Goal: Task Accomplishment & Management: Manage account settings

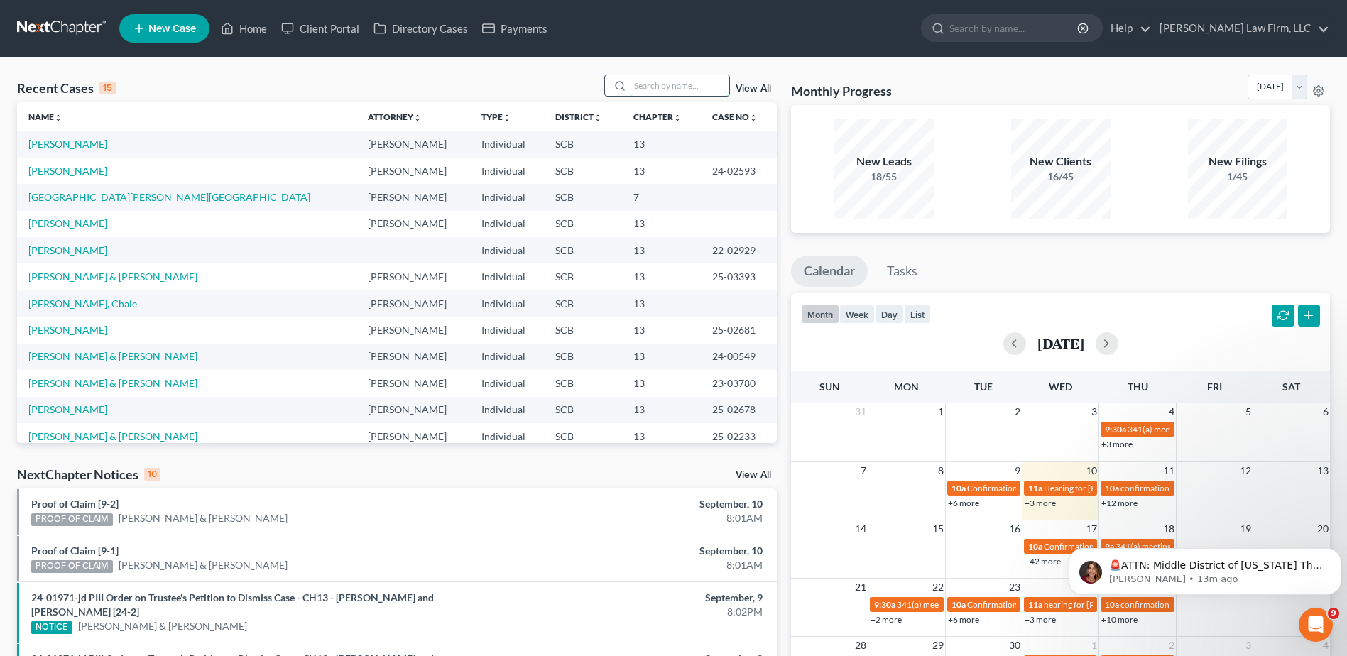
click at [643, 94] on input "search" at bounding box center [679, 85] width 99 height 21
type input "[PERSON_NAME]"
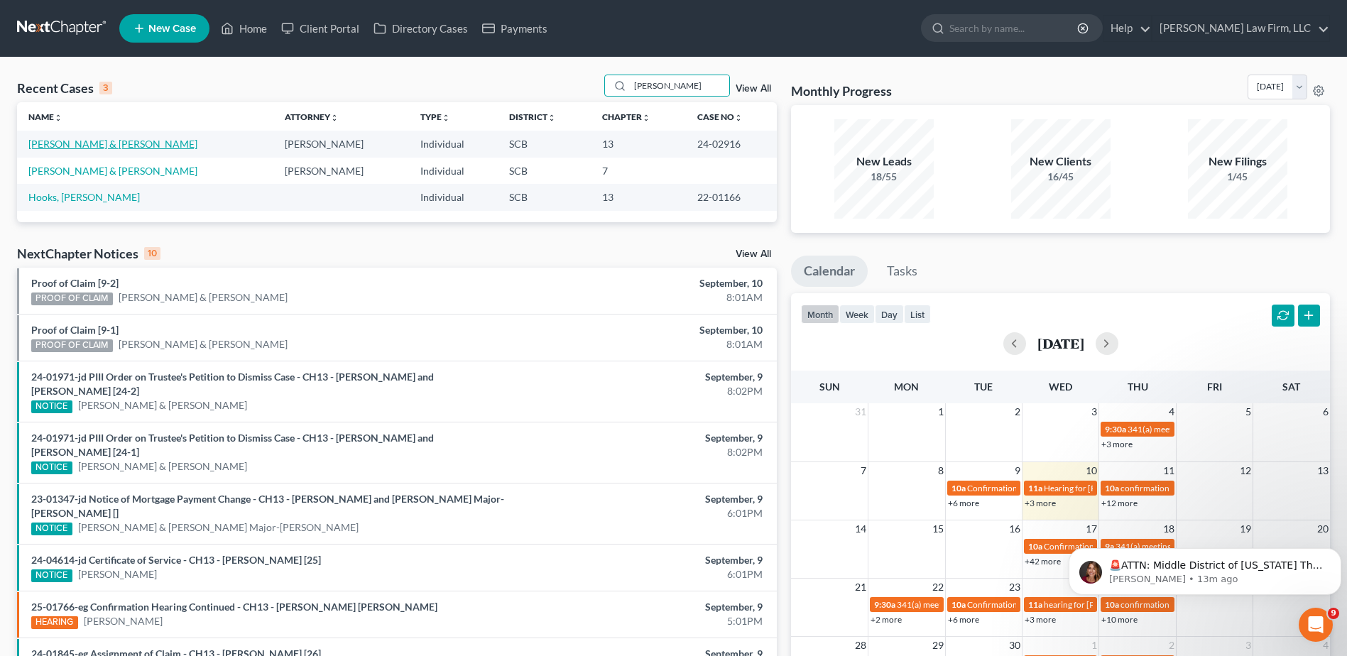
click at [51, 144] on link "[PERSON_NAME] & [PERSON_NAME]" at bounding box center [112, 144] width 169 height 12
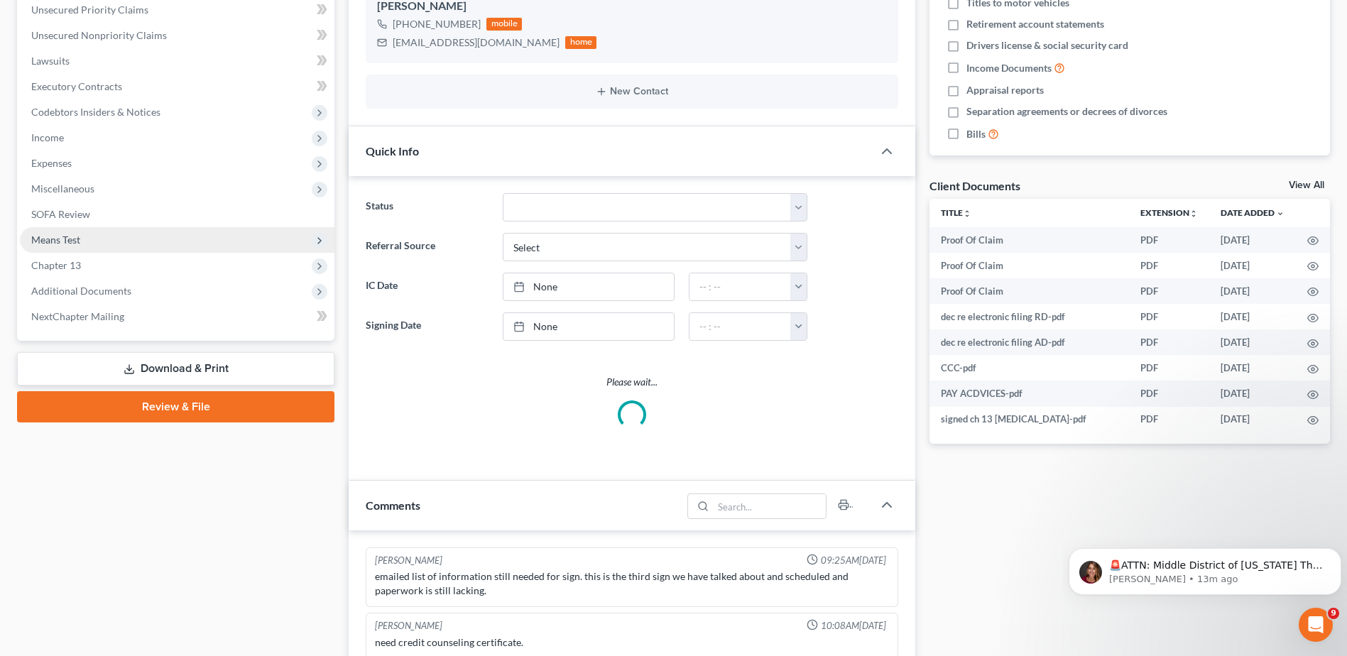
select select "0"
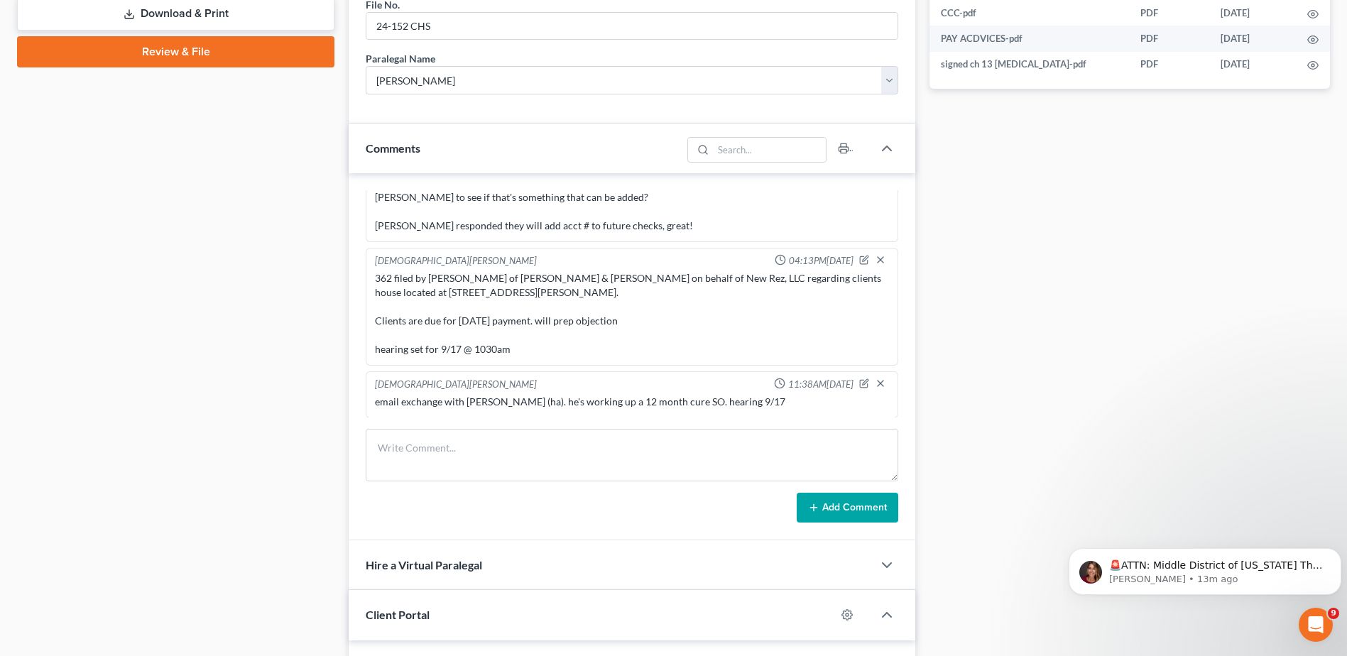
scroll to position [164, 0]
click at [567, 303] on div "362 filed by [PERSON_NAME] of [PERSON_NAME] & [PERSON_NAME] on behalf of New Re…" at bounding box center [632, 313] width 514 height 85
click at [325, 254] on div "Case Dashboard Payments Invoices Payments Payments Credit Report Client Profile" at bounding box center [176, 261] width 332 height 1671
click at [340, 262] on div "Case Dashboard Payments Invoices Payments Payments Credit Report Client Profile" at bounding box center [176, 261] width 332 height 1671
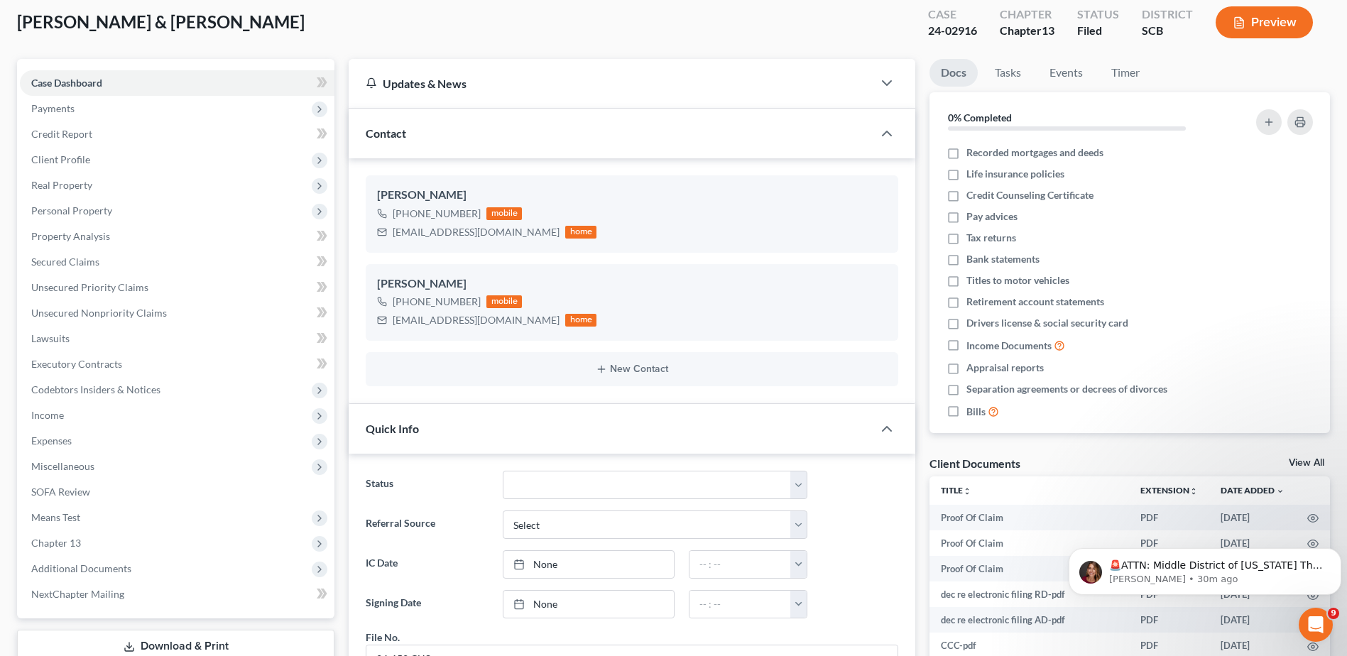
scroll to position [0, 0]
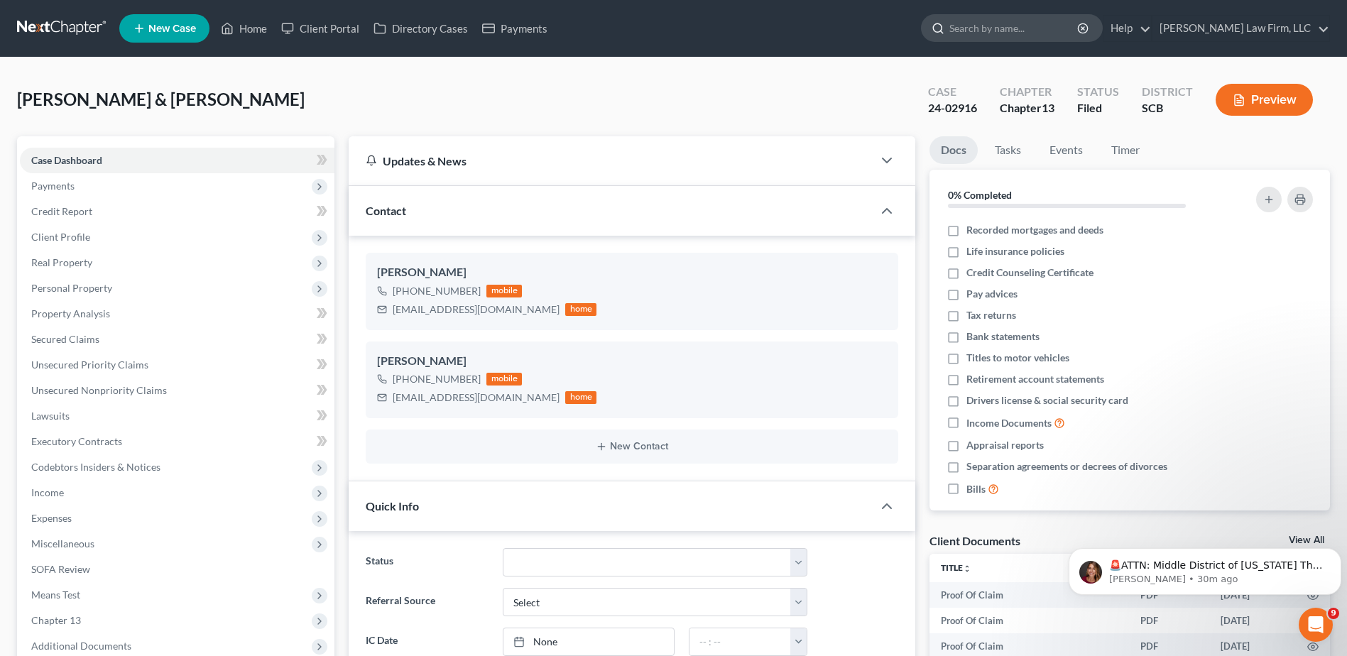
click at [1008, 32] on input "search" at bounding box center [1015, 28] width 130 height 26
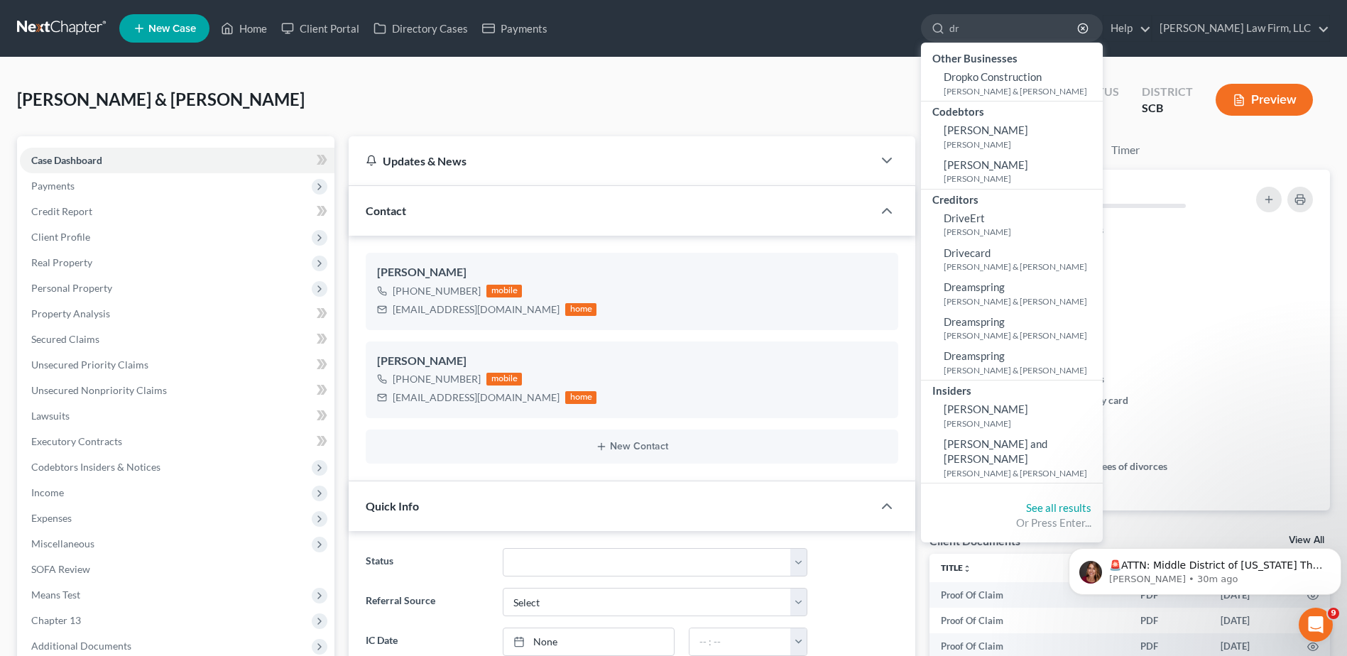
type input "dr"
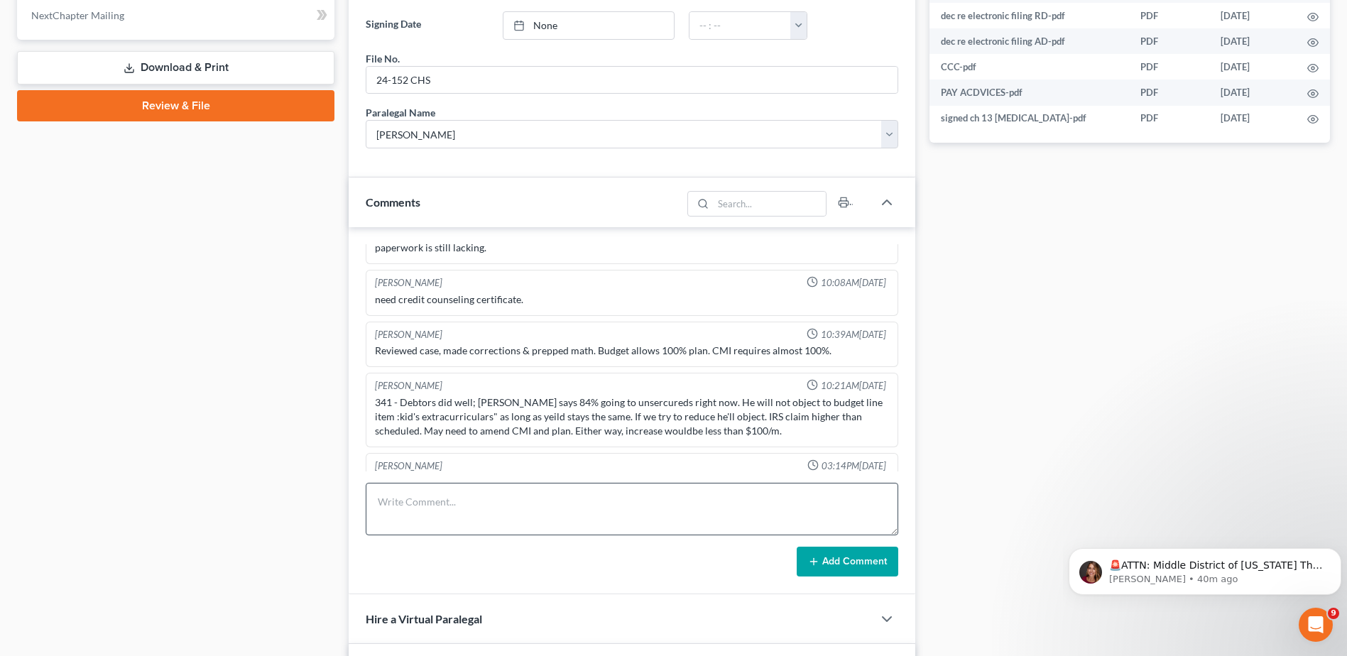
scroll to position [710, 0]
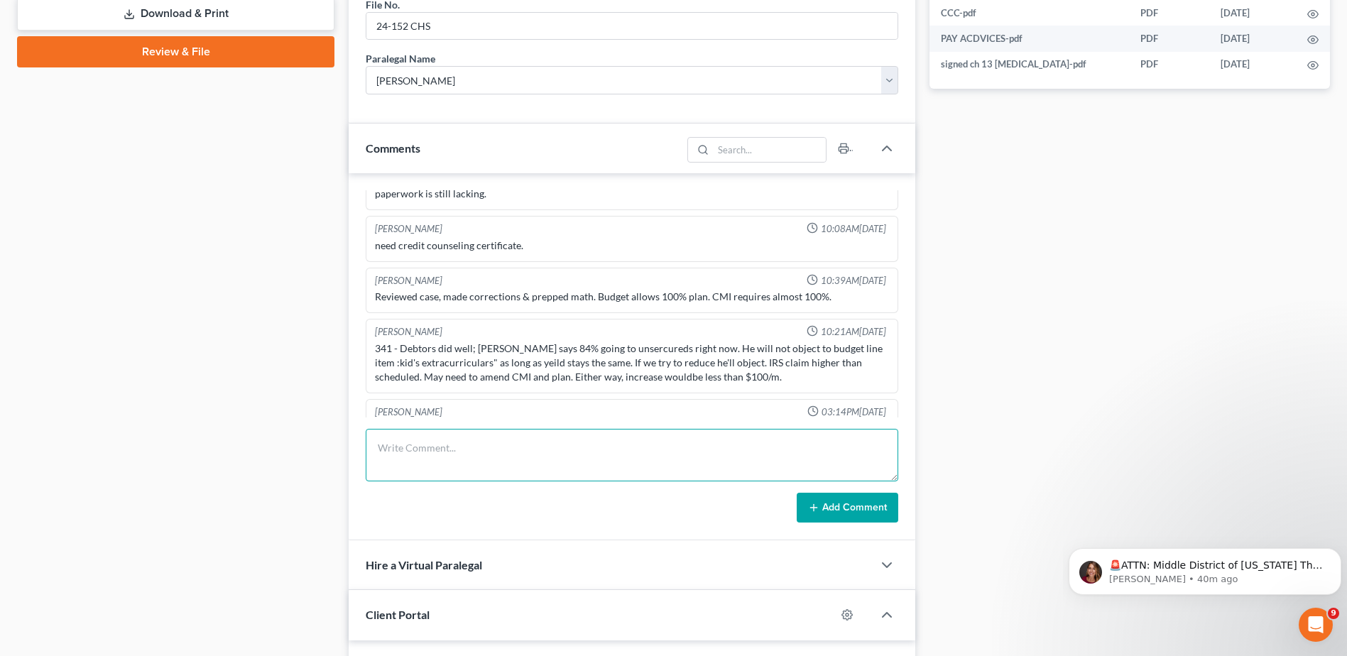
click at [467, 454] on textarea at bounding box center [632, 455] width 533 height 53
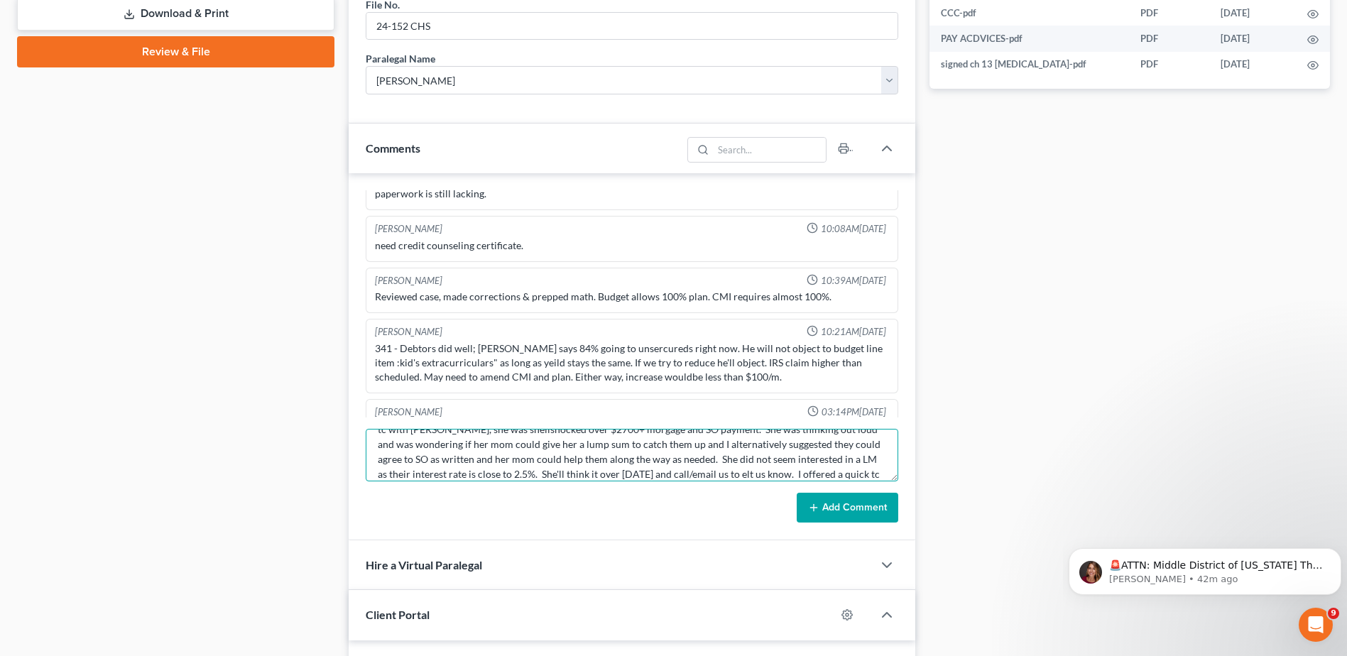
scroll to position [33, 0]
type textarea "tc with [PERSON_NAME], she was shellshocked over $2700+ morgage and SO payment.…"
click at [835, 509] on button "Add Comment" at bounding box center [848, 508] width 102 height 30
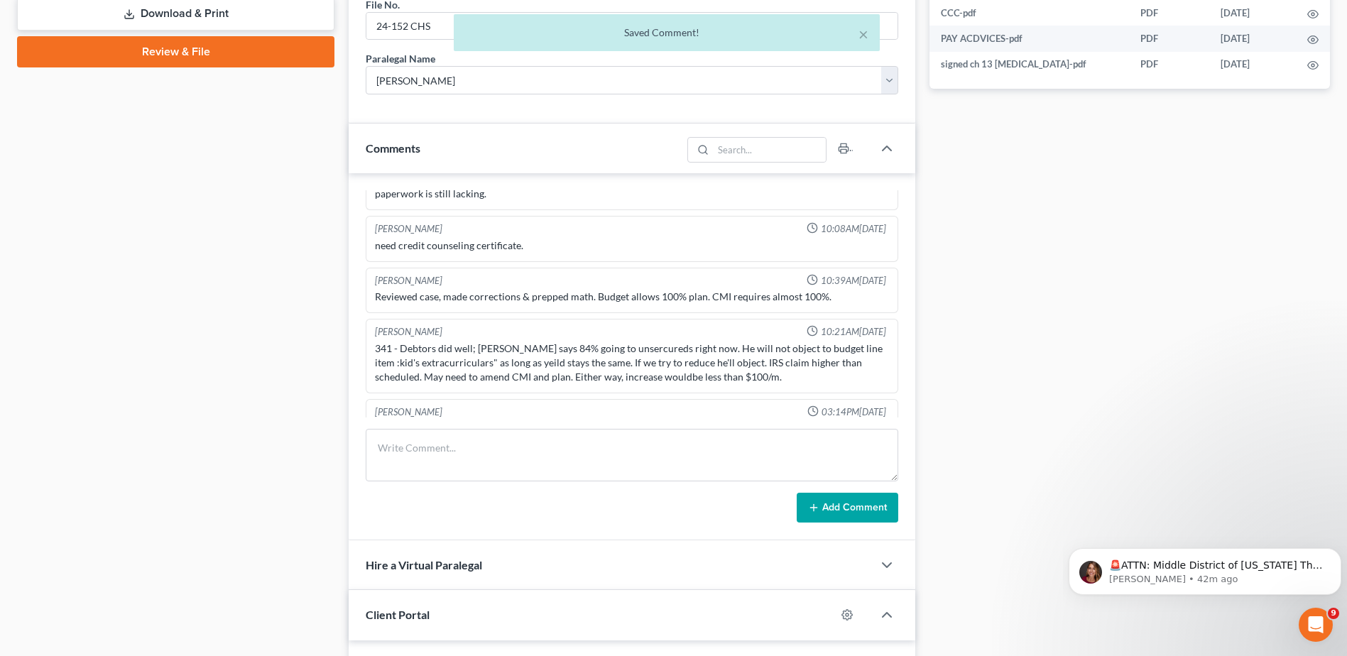
scroll to position [647, 0]
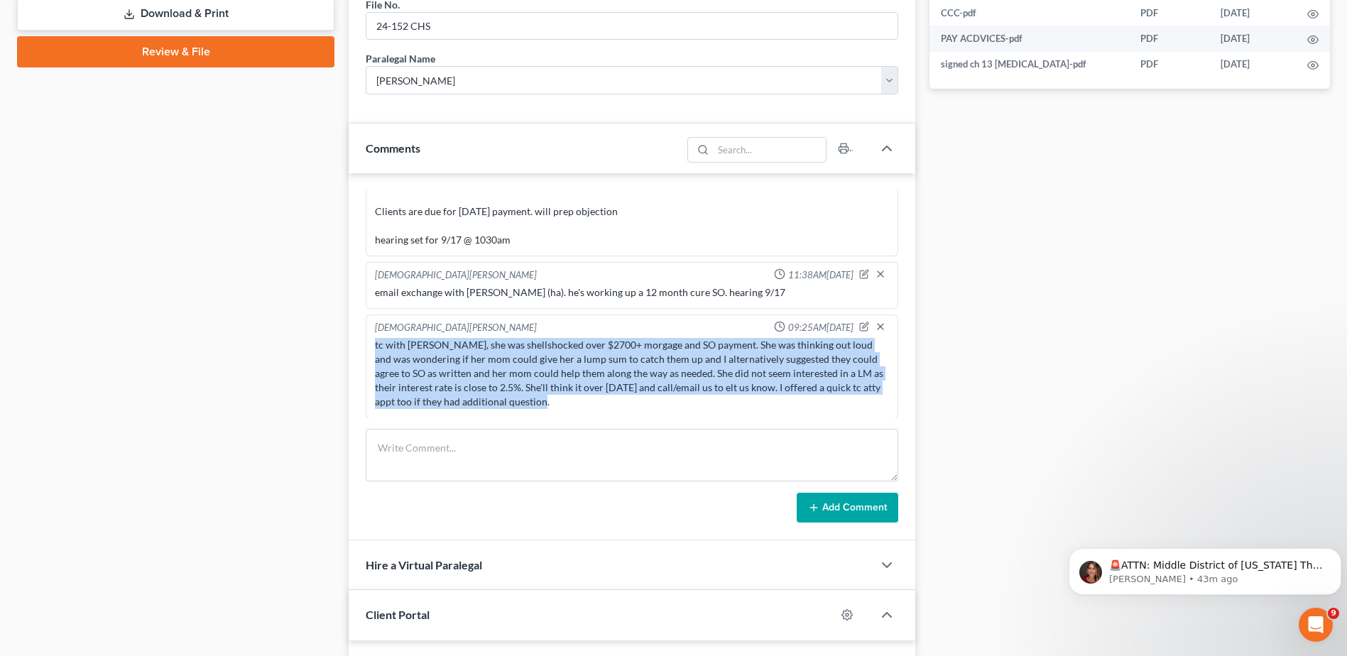
drag, startPoint x: 430, startPoint y: 378, endPoint x: 349, endPoint y: 337, distance: 91.2
click at [349, 337] on div "[PERSON_NAME] 09:25AM[DATE] emailed list of information still needed for sign. …" at bounding box center [632, 356] width 567 height 367
copy div "tc with [PERSON_NAME], she was shellshocked over $2700+ morgage and SO payment.…"
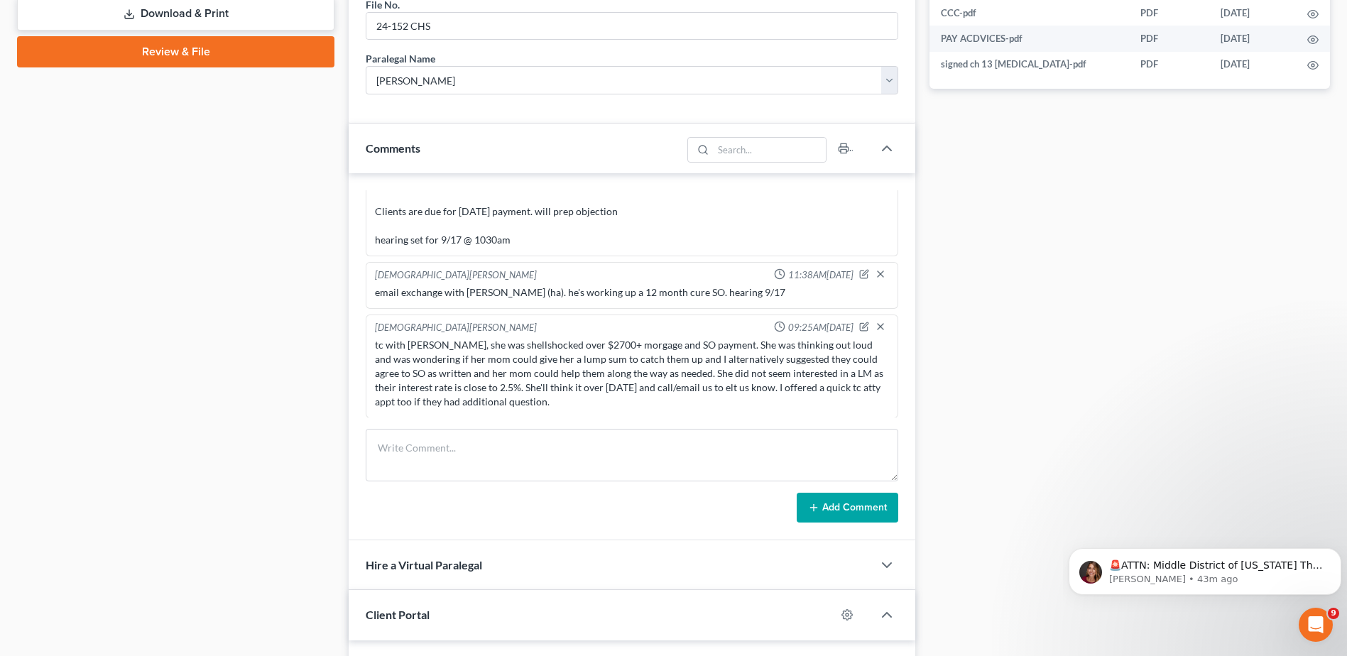
click at [234, 315] on div "Case Dashboard Payments Invoices Payments Payments Credit Report Client Profile" at bounding box center [176, 261] width 332 height 1671
click at [280, 328] on div "Case Dashboard Payments Invoices Payments Payments Credit Report Client Profile" at bounding box center [176, 261] width 332 height 1671
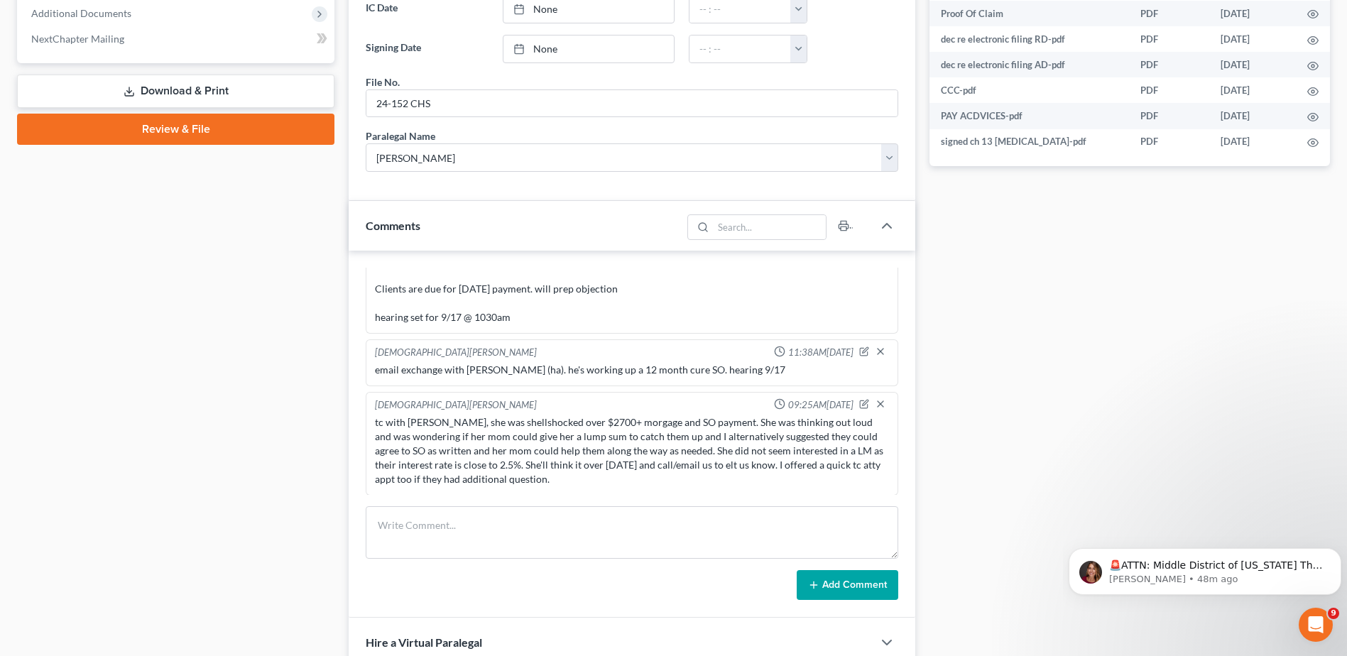
scroll to position [710, 0]
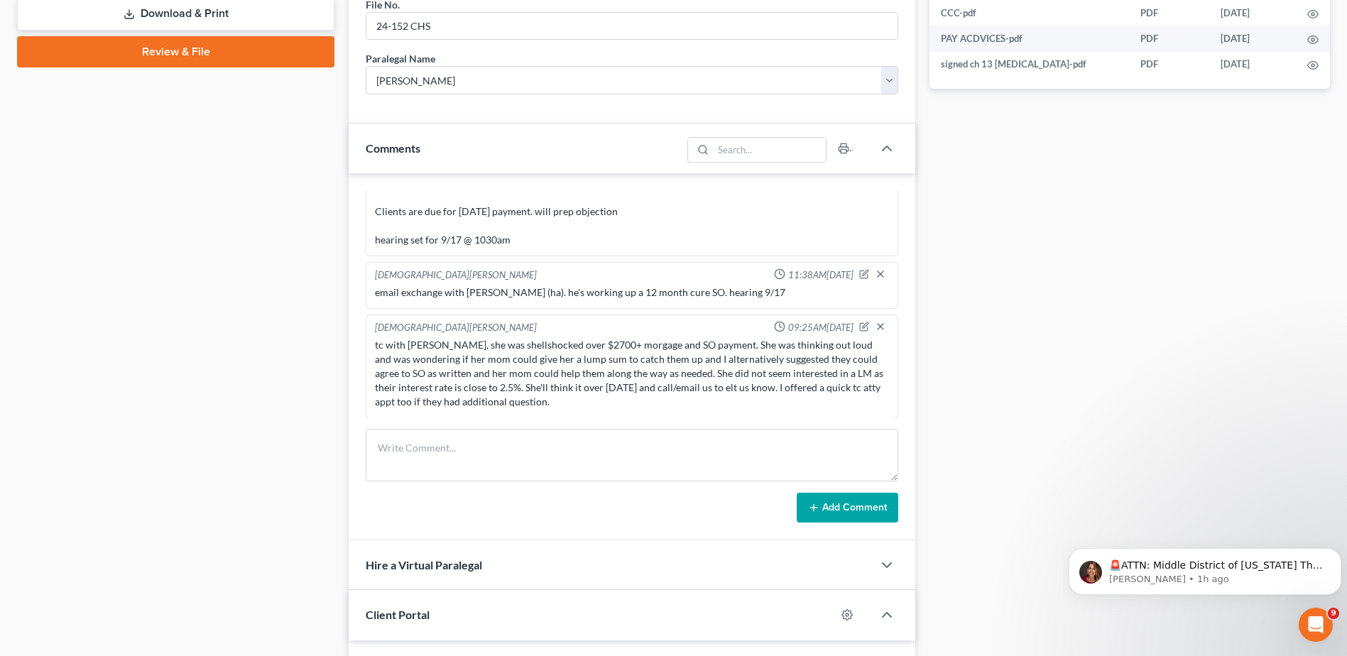
click at [289, 313] on div "Case Dashboard Payments Invoices Payments Payments Credit Report Client Profile" at bounding box center [176, 261] width 332 height 1671
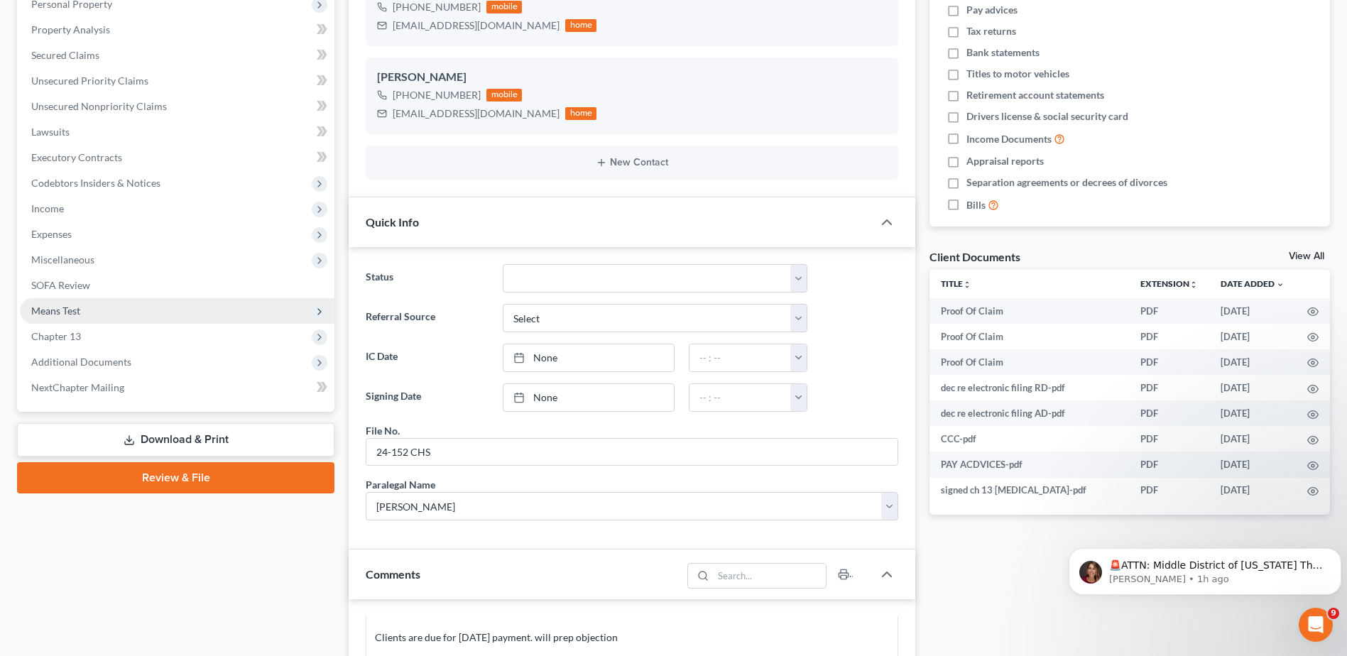
scroll to position [0, 0]
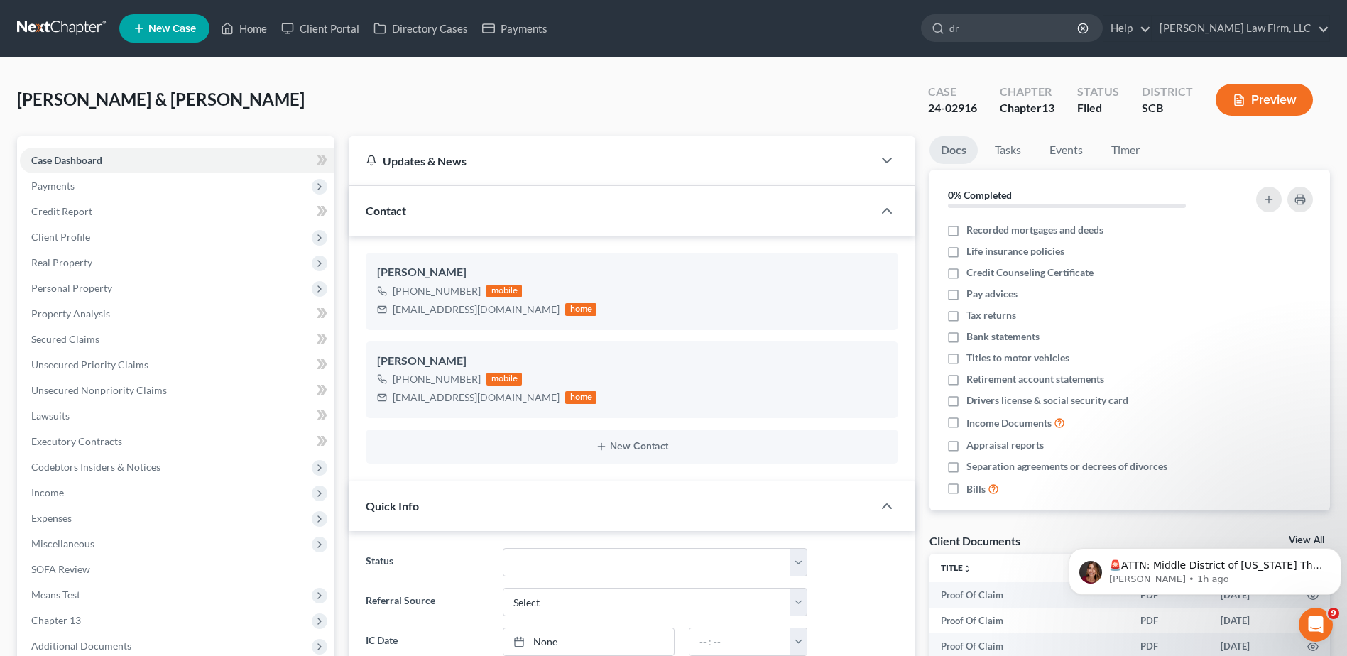
click at [87, 14] on nav "Home New Case Client Portal Directory Cases Payments [PERSON_NAME] Law Firm, LL…" at bounding box center [673, 28] width 1347 height 57
drag, startPoint x: 80, startPoint y: 26, endPoint x: 60, endPoint y: 29, distance: 20.1
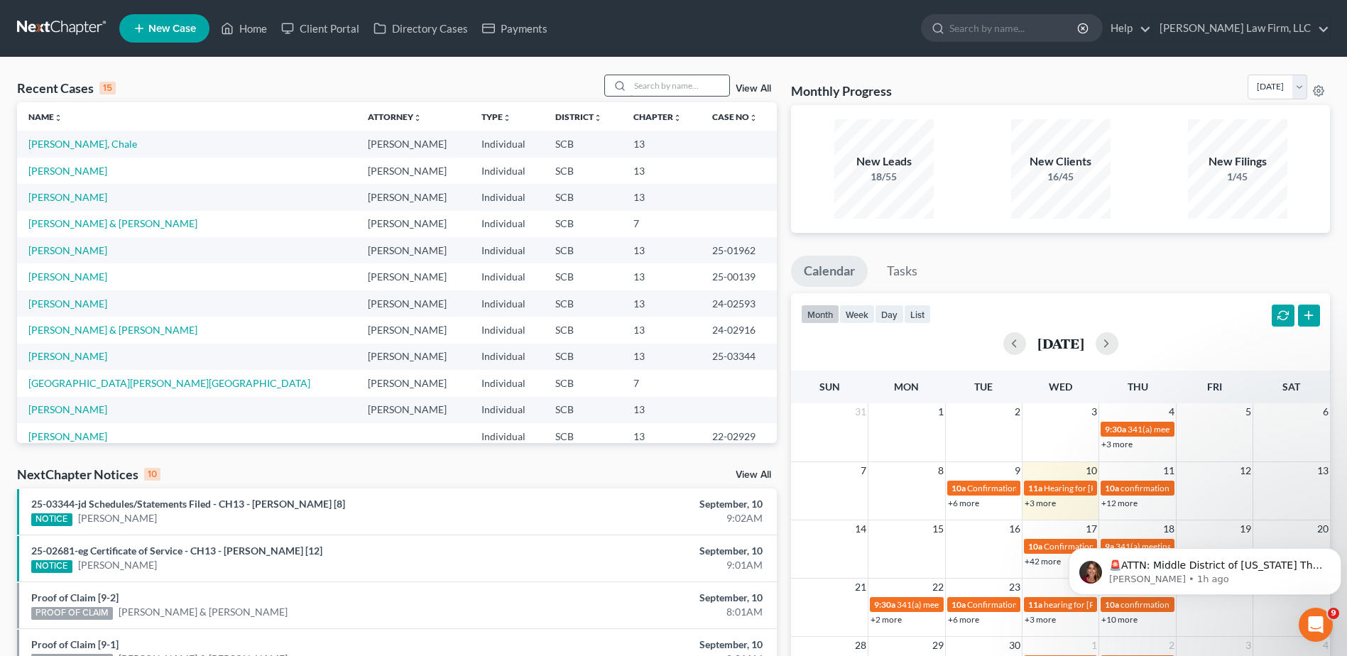
click at [661, 81] on input "search" at bounding box center [679, 85] width 99 height 21
type input "[PERSON_NAME]"
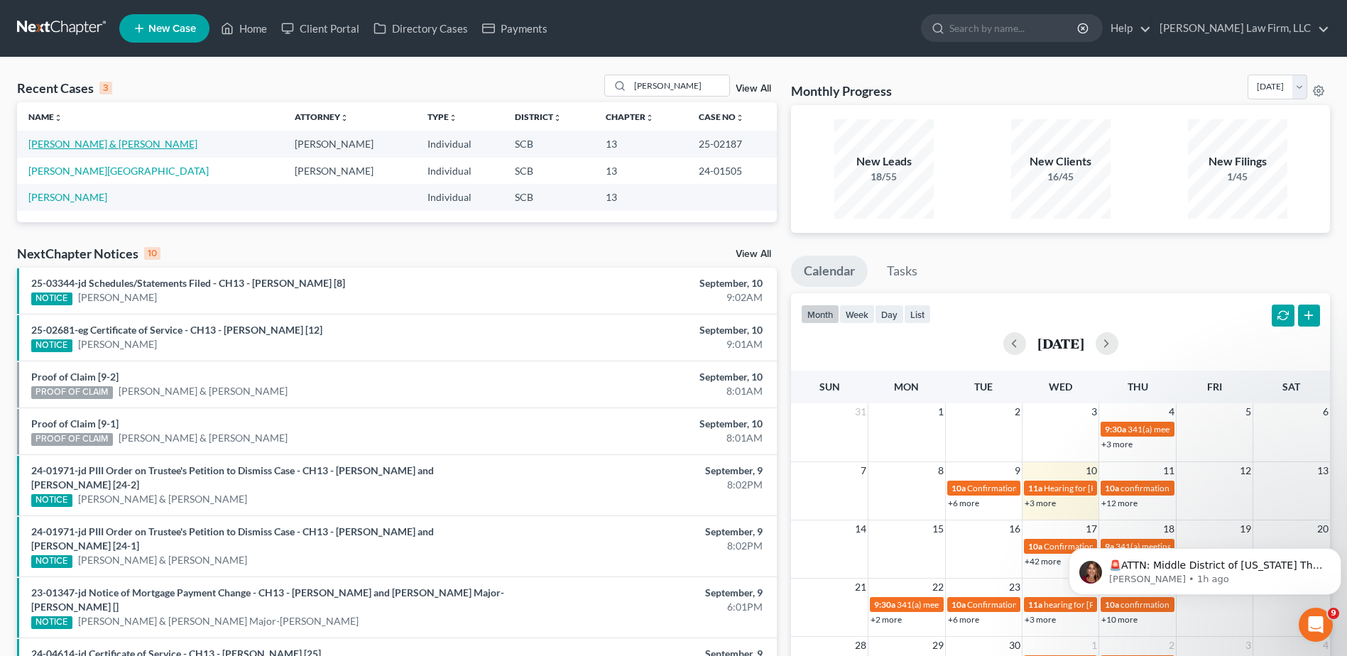
click at [72, 143] on link "[PERSON_NAME] & [PERSON_NAME]" at bounding box center [112, 144] width 169 height 12
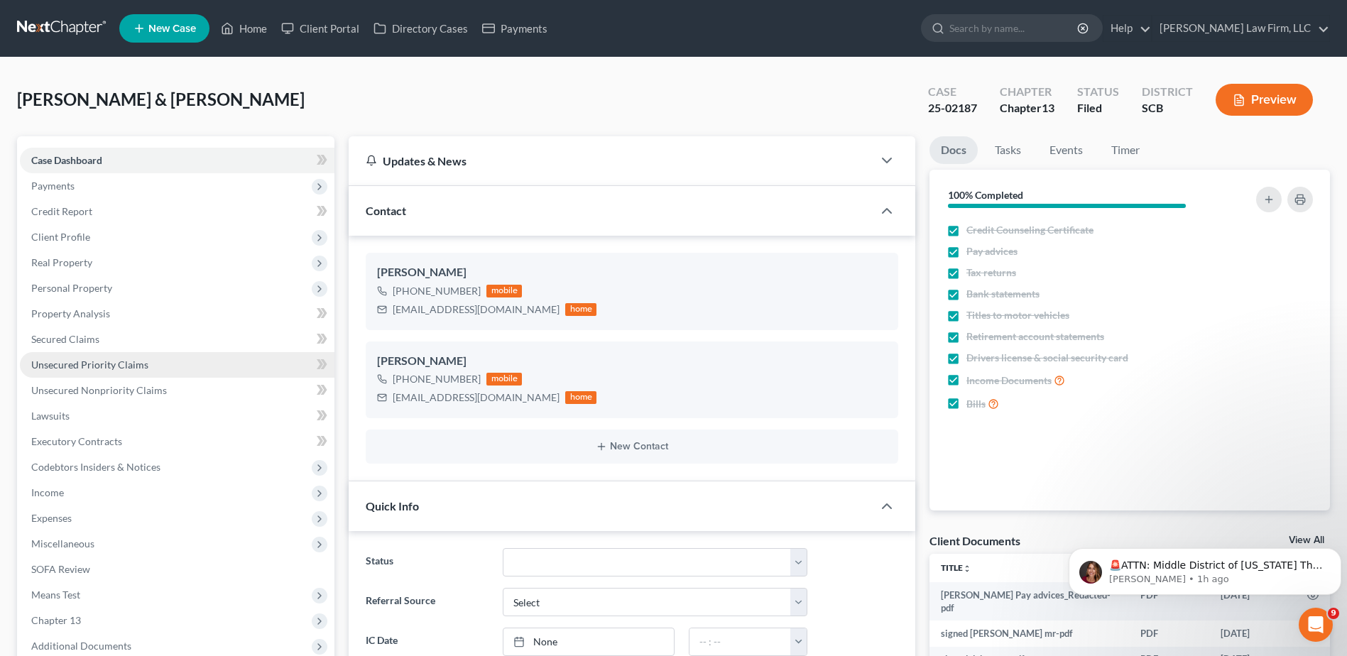
select select "1"
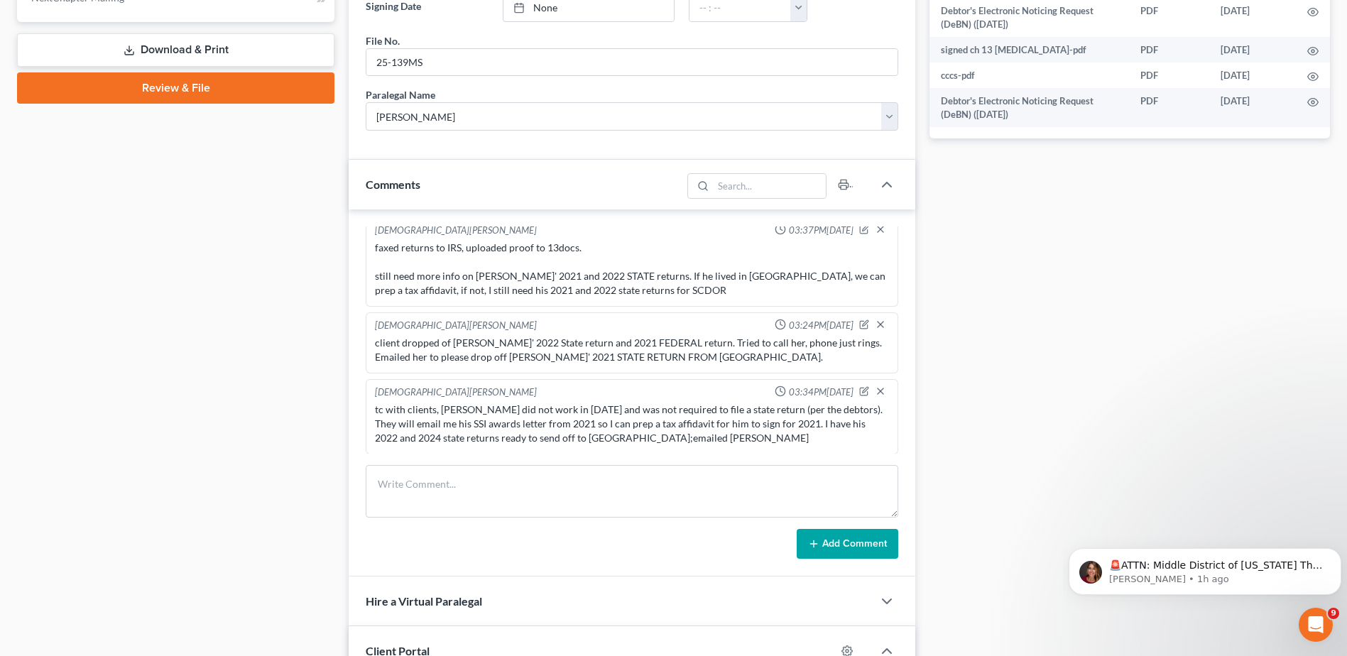
scroll to position [852, 0]
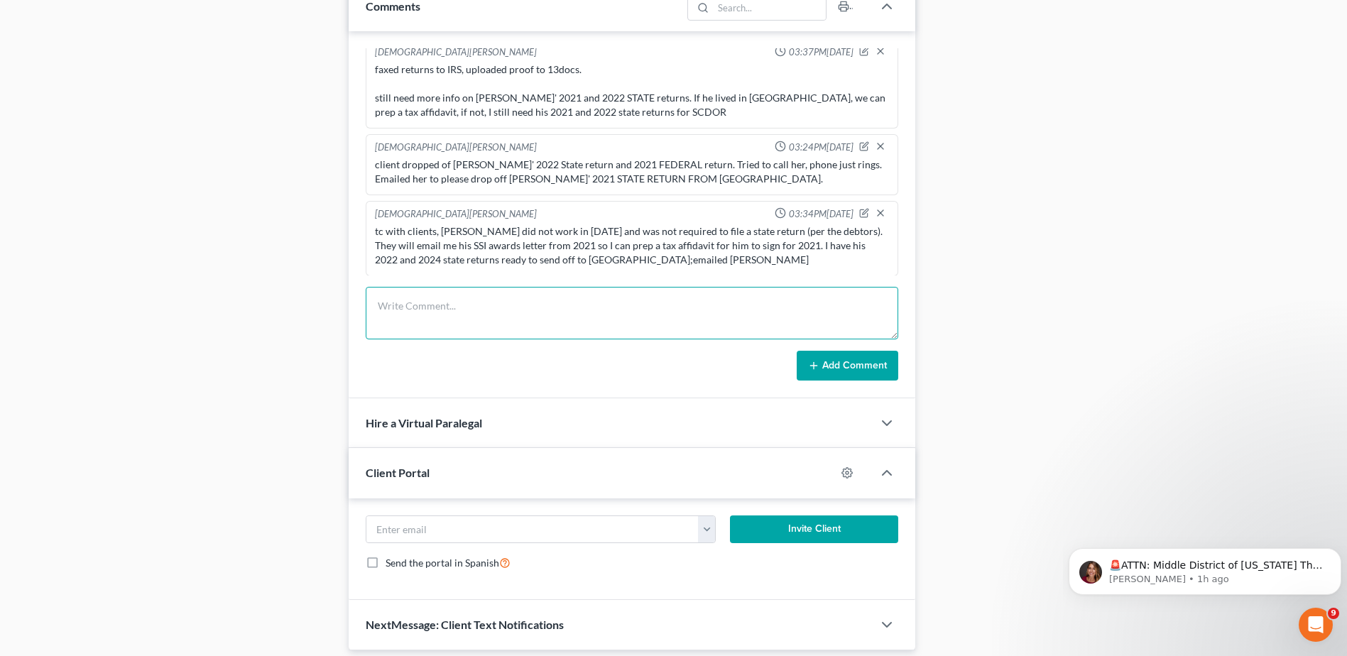
click at [414, 322] on textarea at bounding box center [632, 313] width 533 height 53
type textarea "IRS AM poc."
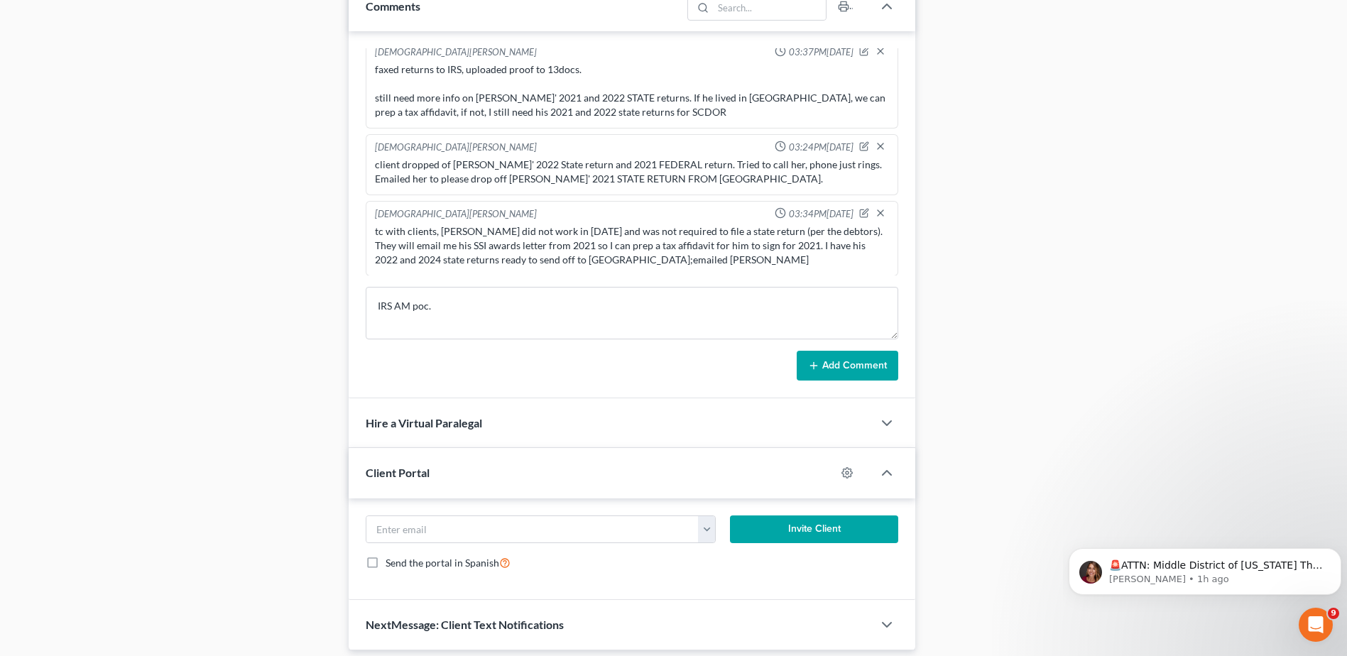
click at [853, 357] on button "Add Comment" at bounding box center [848, 366] width 102 height 30
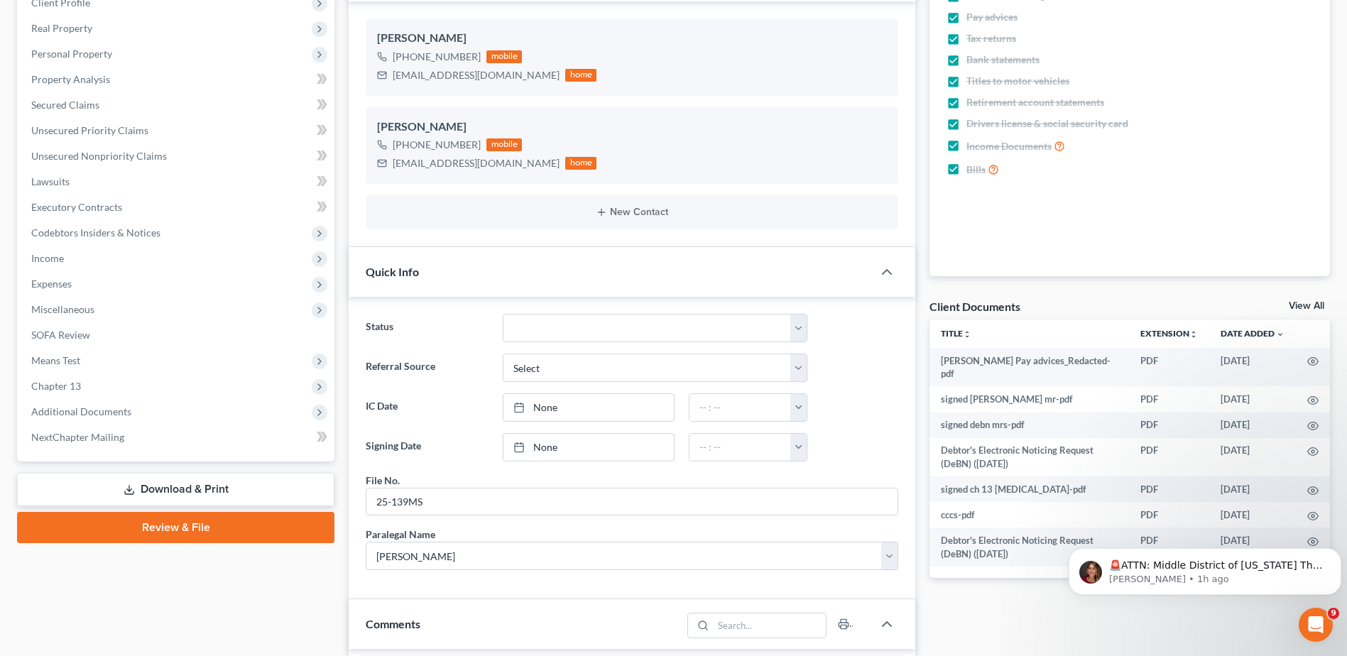
scroll to position [0, 0]
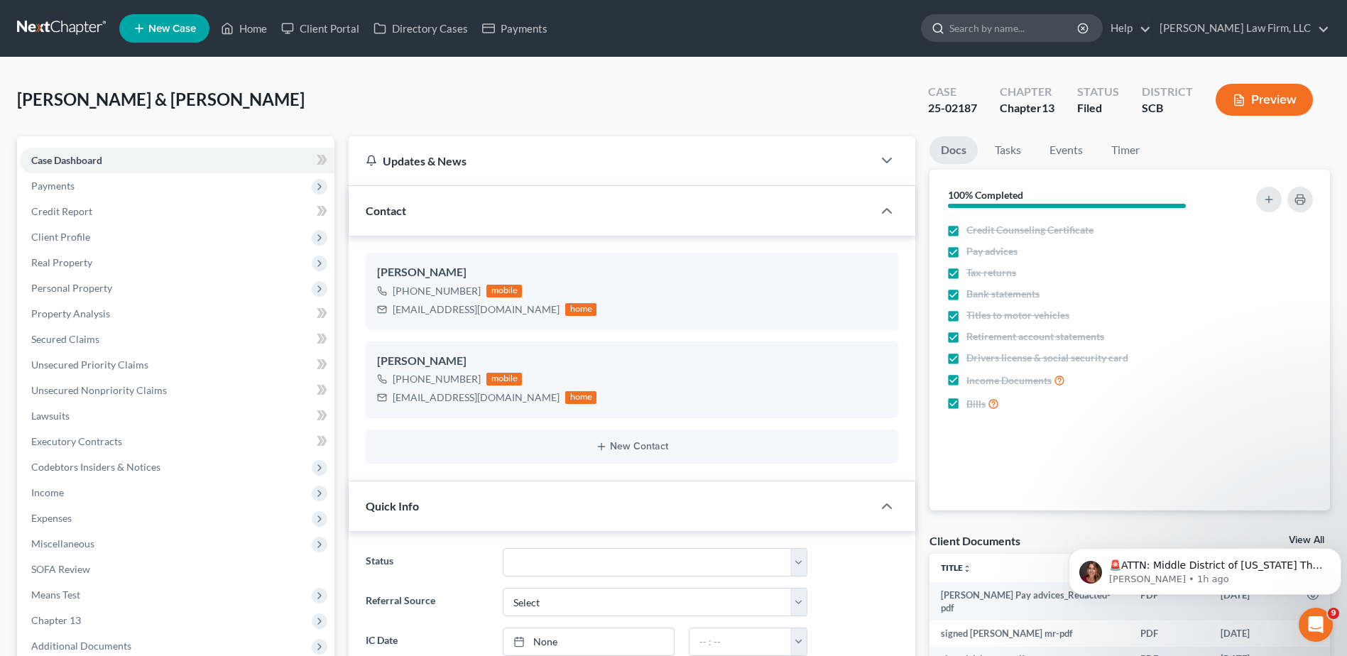
click at [1036, 29] on input "search" at bounding box center [1015, 28] width 130 height 26
type input "n"
type input "brown"
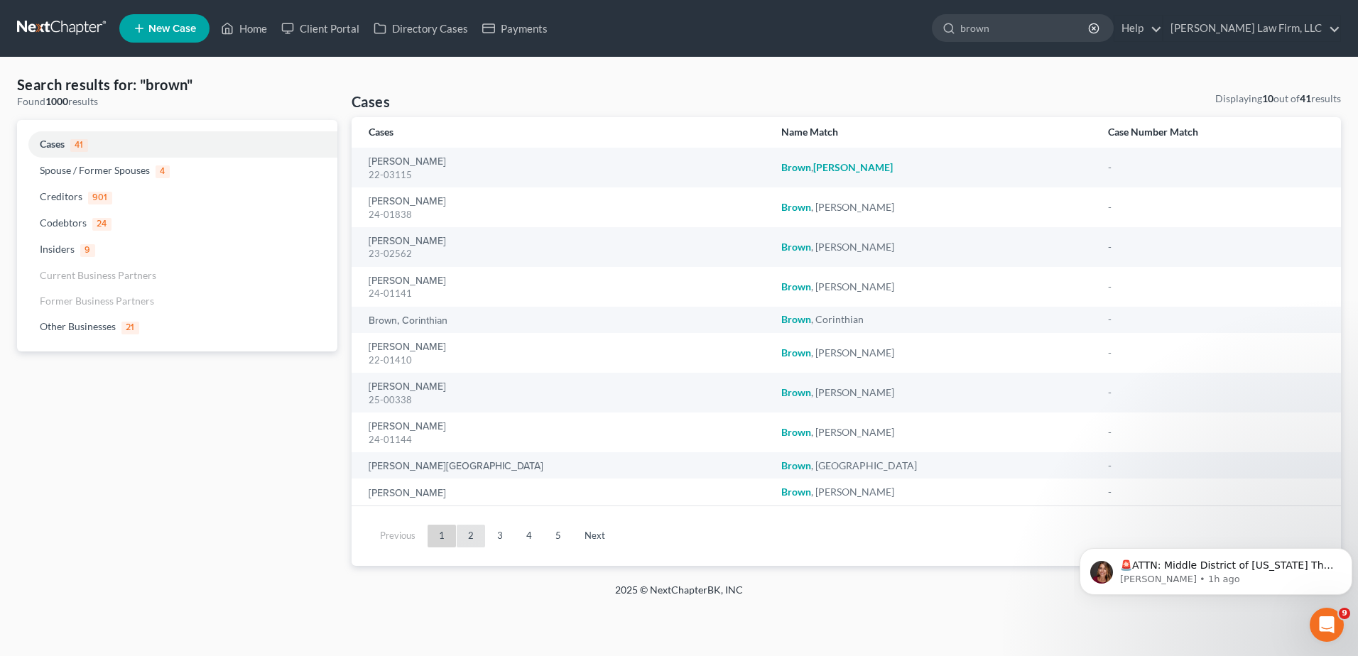
click at [466, 528] on link "2" at bounding box center [471, 536] width 28 height 23
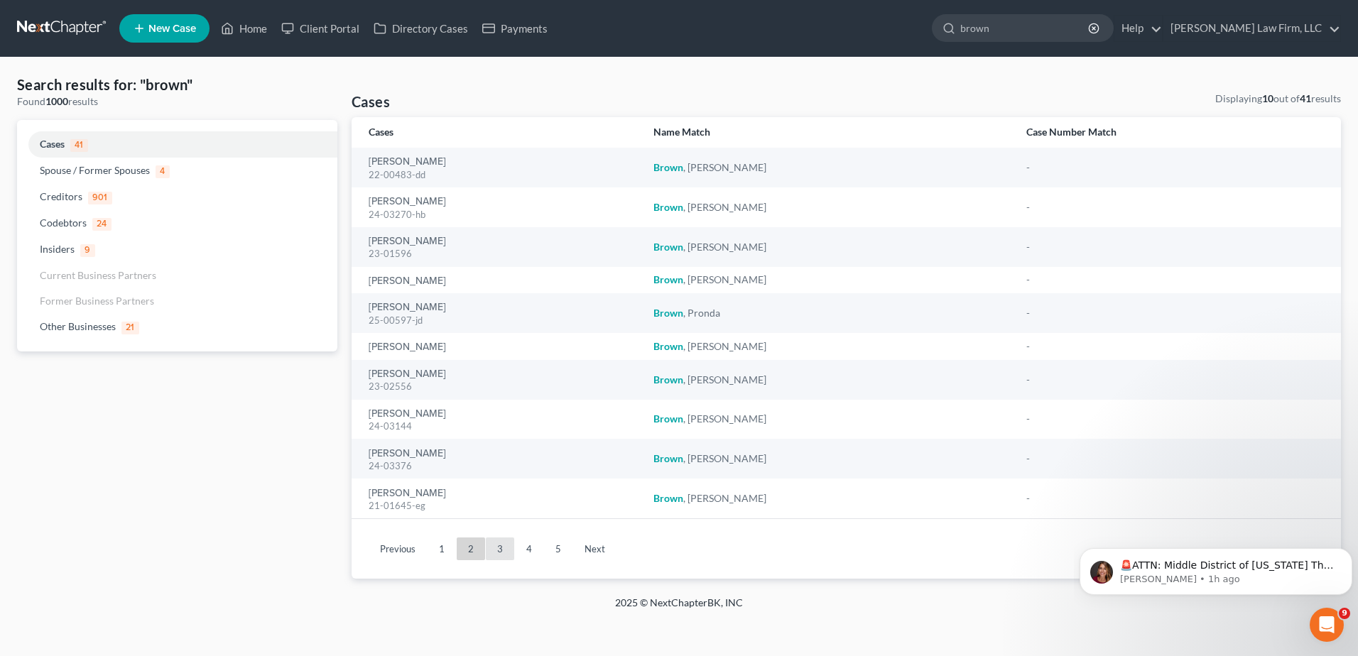
click at [499, 553] on link "3" at bounding box center [500, 549] width 28 height 23
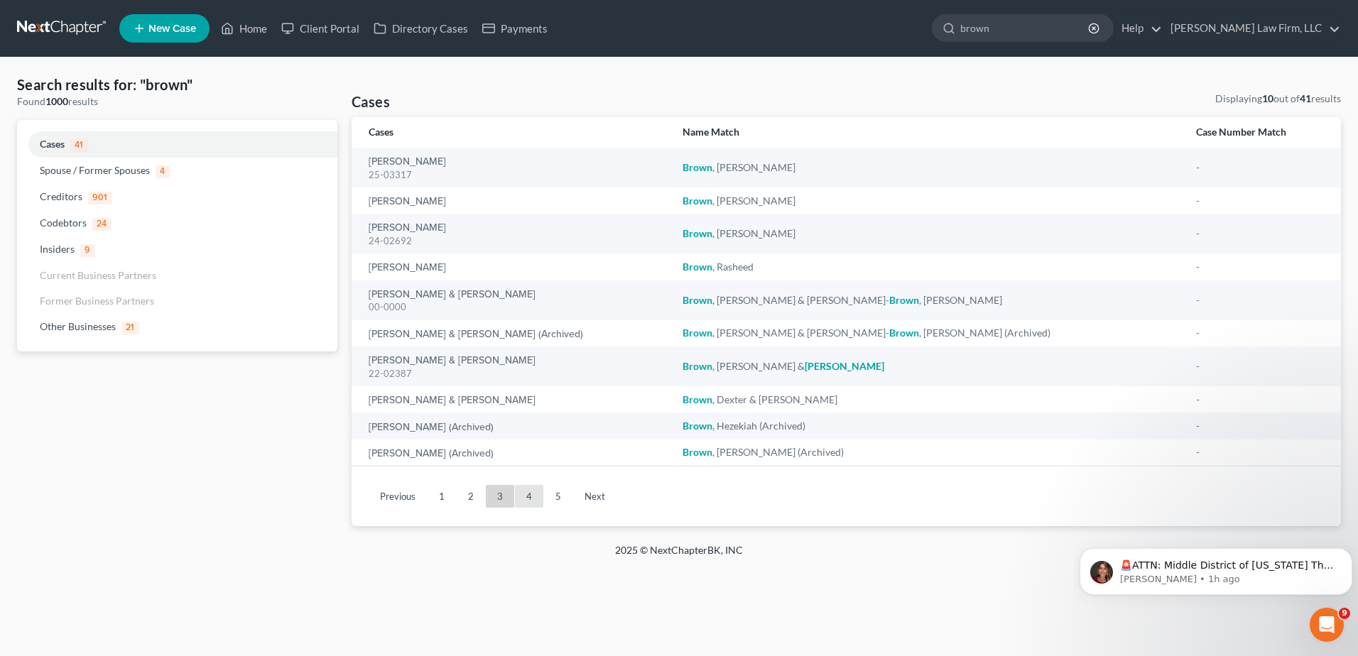
click at [528, 501] on link "4" at bounding box center [529, 496] width 28 height 23
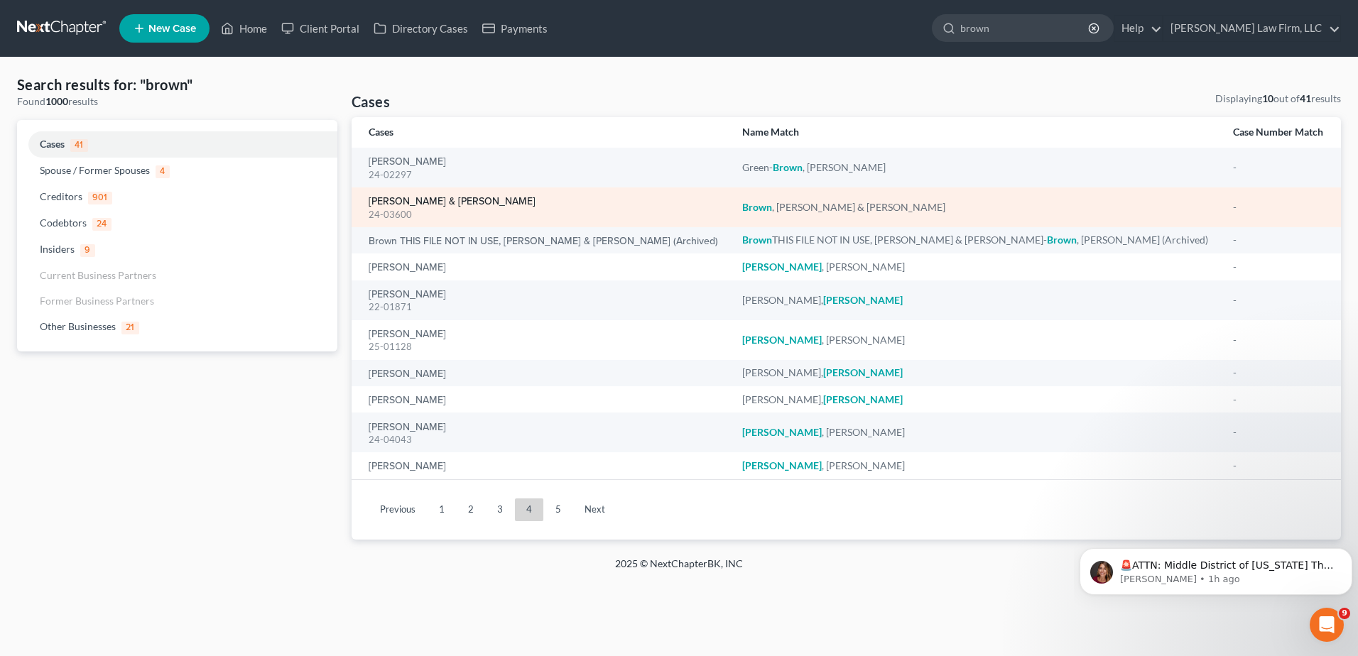
click at [443, 206] on link "Brown, Christopher & Teresa" at bounding box center [452, 202] width 167 height 10
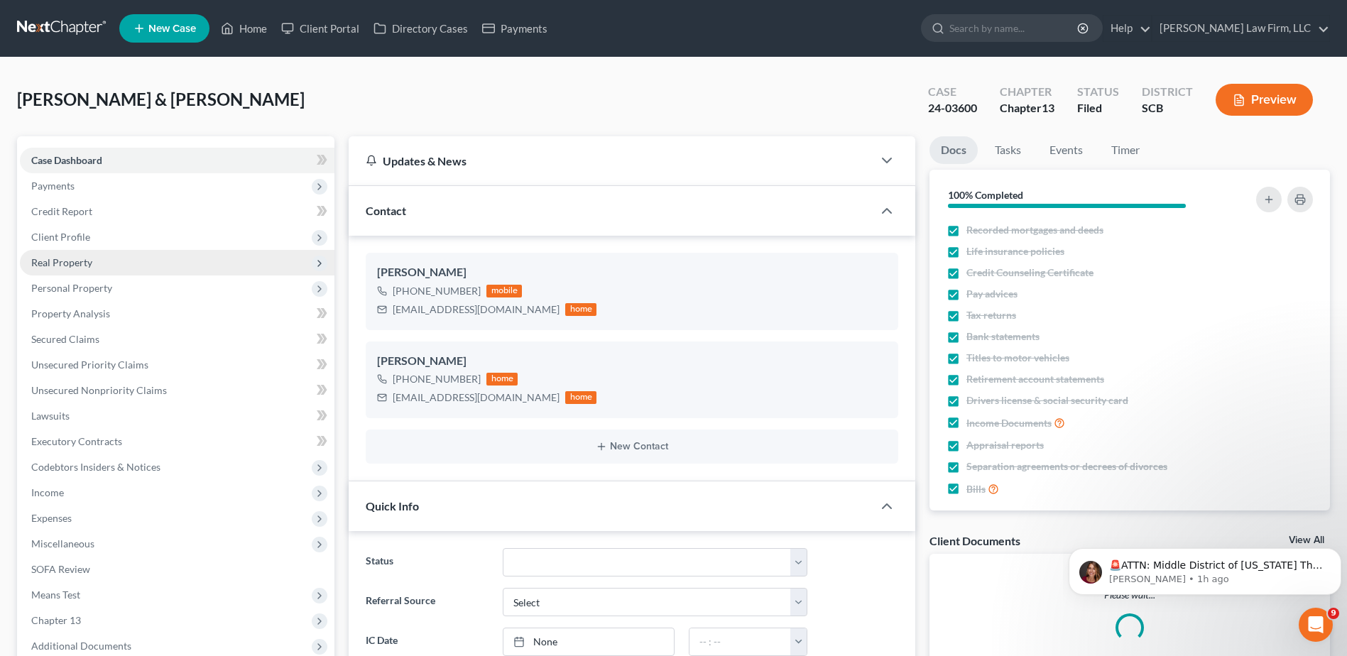
select select "3"
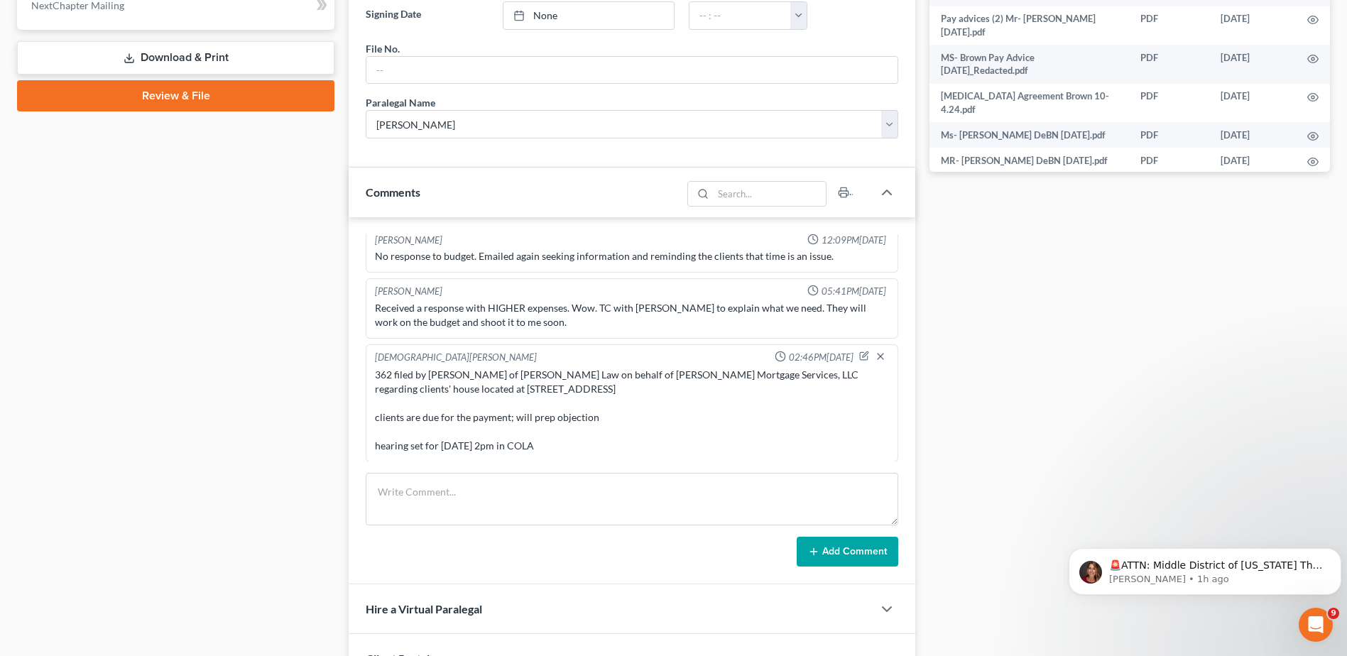
scroll to position [781, 0]
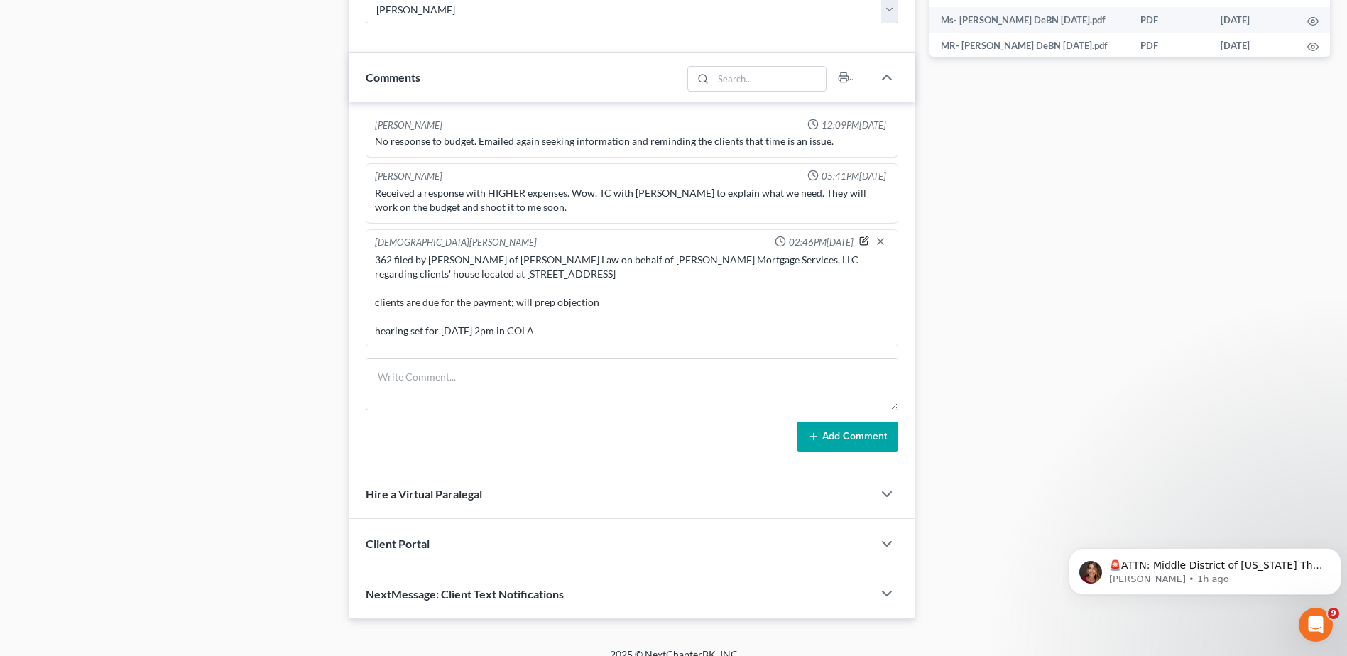
click at [863, 239] on icon "button" at bounding box center [866, 240] width 6 height 6
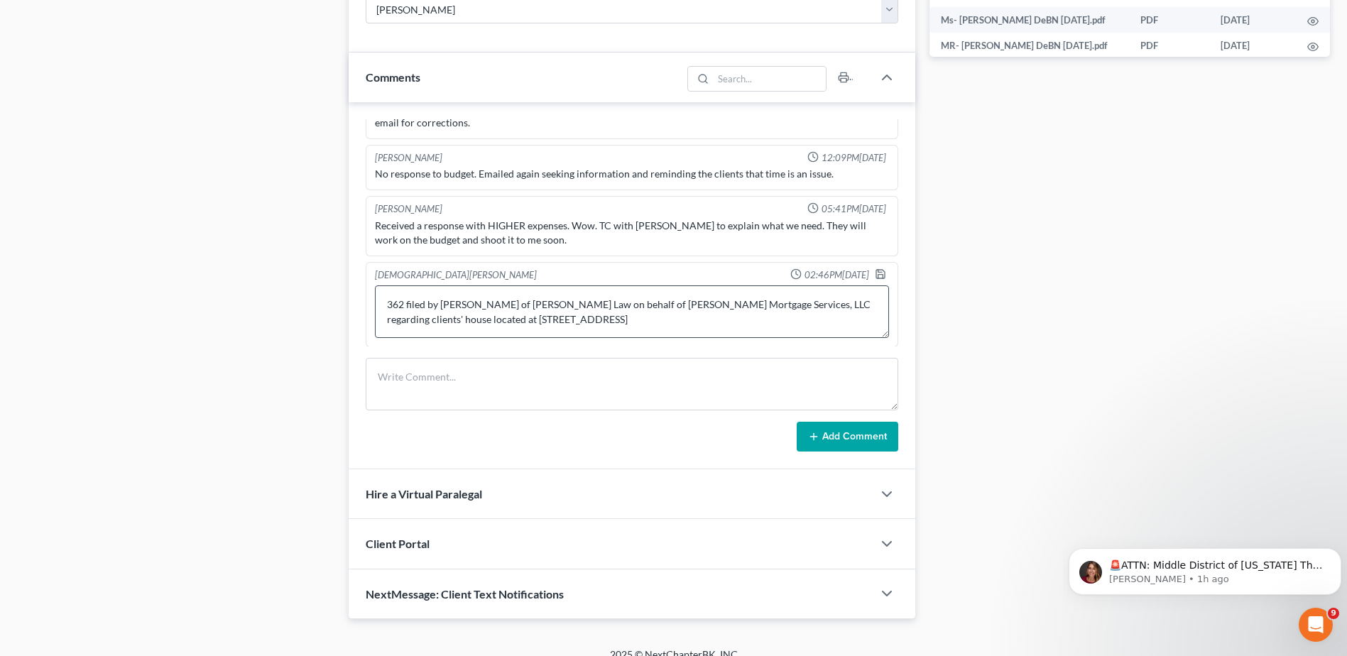
scroll to position [60, 0]
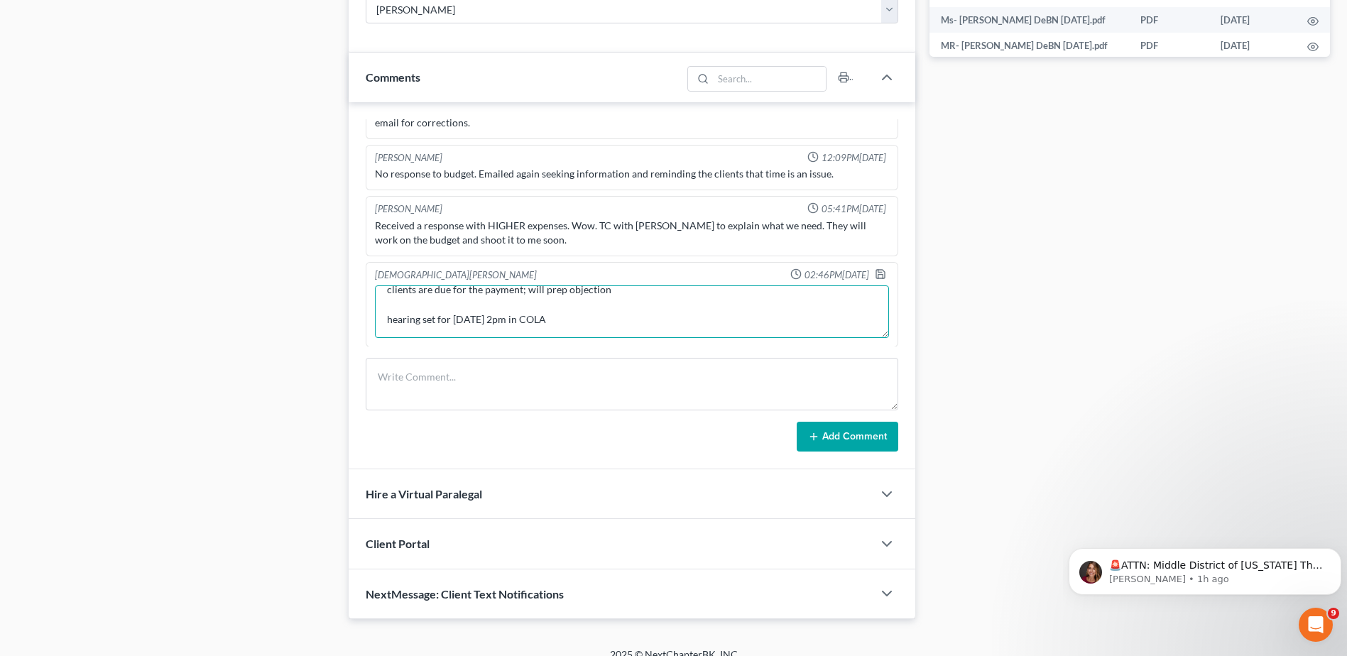
click at [482, 291] on textarea "362 filed by Franklin L Greene of Albertelli Law on behalf of Carrington Mortga…" at bounding box center [632, 312] width 514 height 53
type textarea "362 filed by Franklin L Greene of Albertelli Law on behalf of Carrington Mortga…"
click at [879, 272] on polyline "button" at bounding box center [881, 271] width 4 height 2
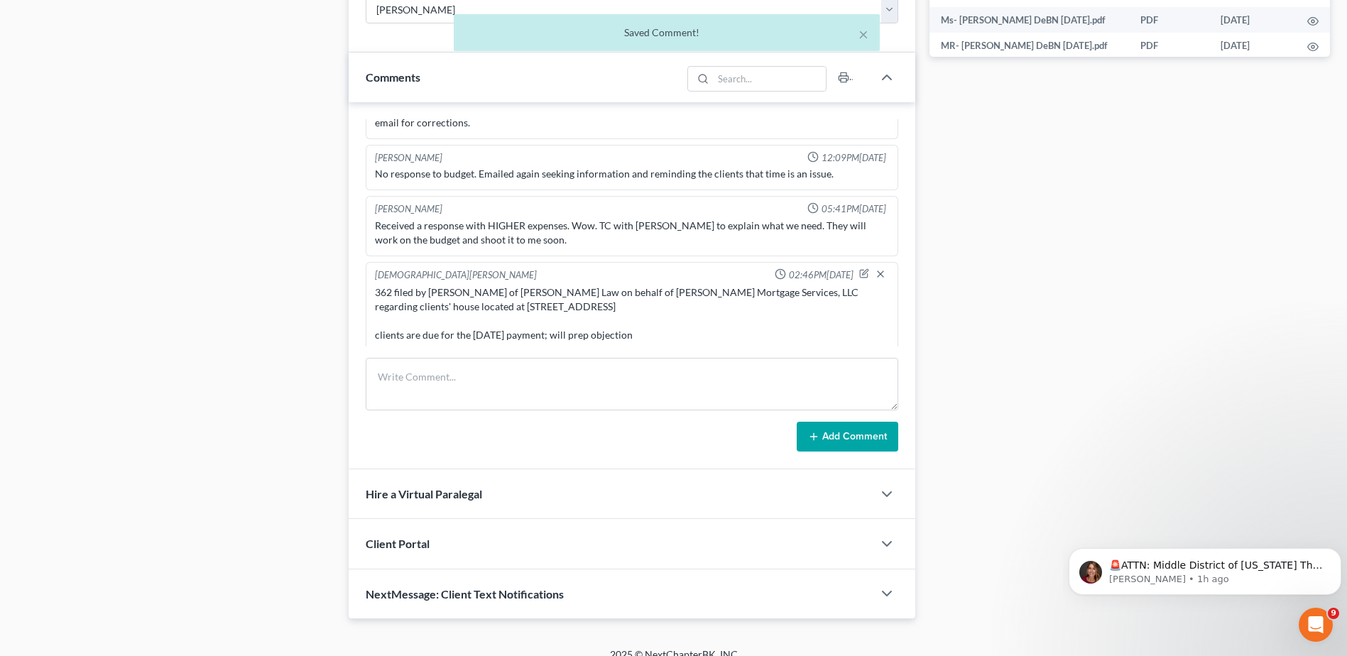
scroll to position [666, 0]
